Goal: Navigation & Orientation: Find specific page/section

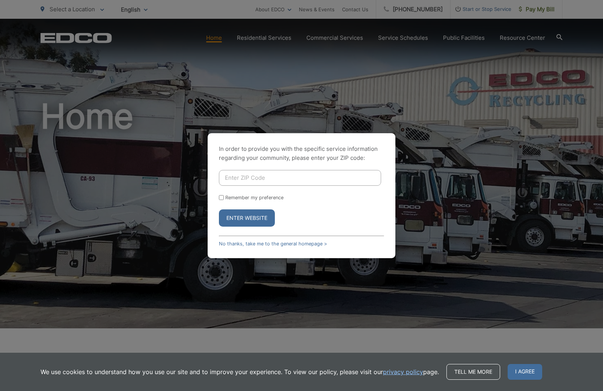
click at [270, 183] on input "Enter ZIP Code" at bounding box center [300, 178] width 162 height 16
type input "92084"
click at [264, 218] on button "Enter Website" at bounding box center [247, 218] width 56 height 17
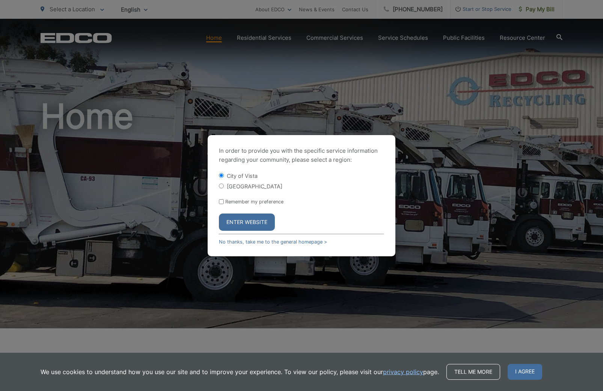
click at [236, 224] on button "Enter Website" at bounding box center [247, 222] width 56 height 17
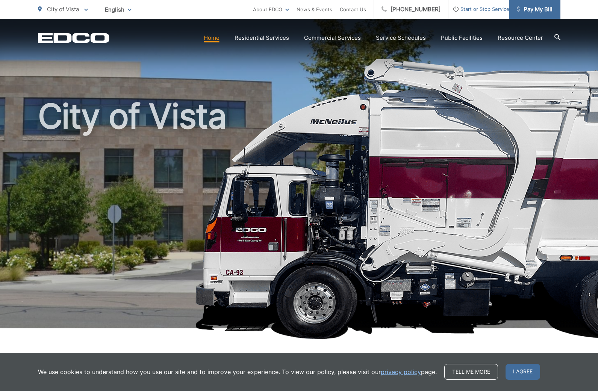
click at [538, 11] on span "Pay My Bill" at bounding box center [534, 9] width 36 height 9
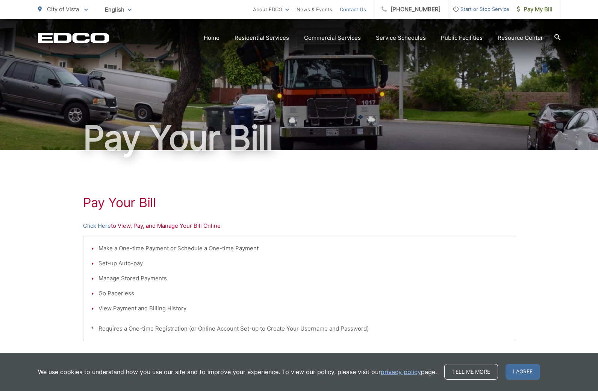
click at [366, 8] on link "Contact Us" at bounding box center [353, 9] width 26 height 9
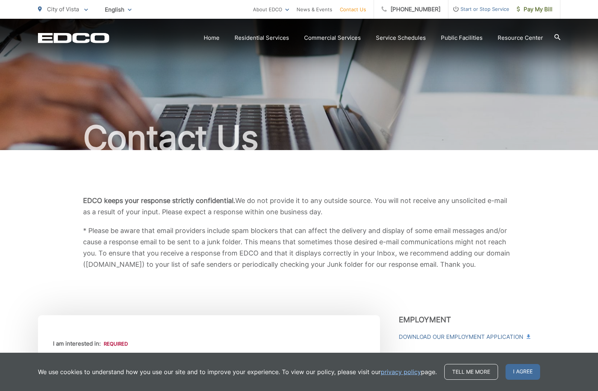
click at [289, 11] on link "About EDCO" at bounding box center [271, 9] width 36 height 9
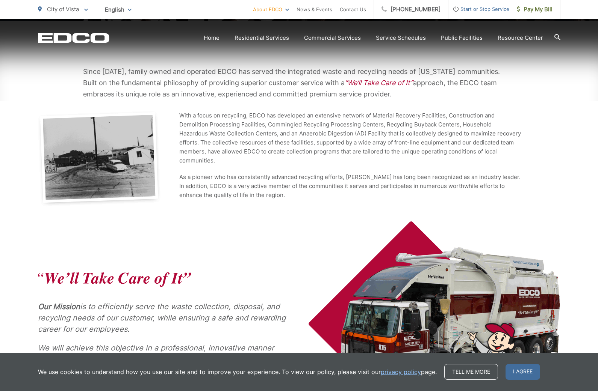
scroll to position [150, 0]
